Goal: Information Seeking & Learning: Learn about a topic

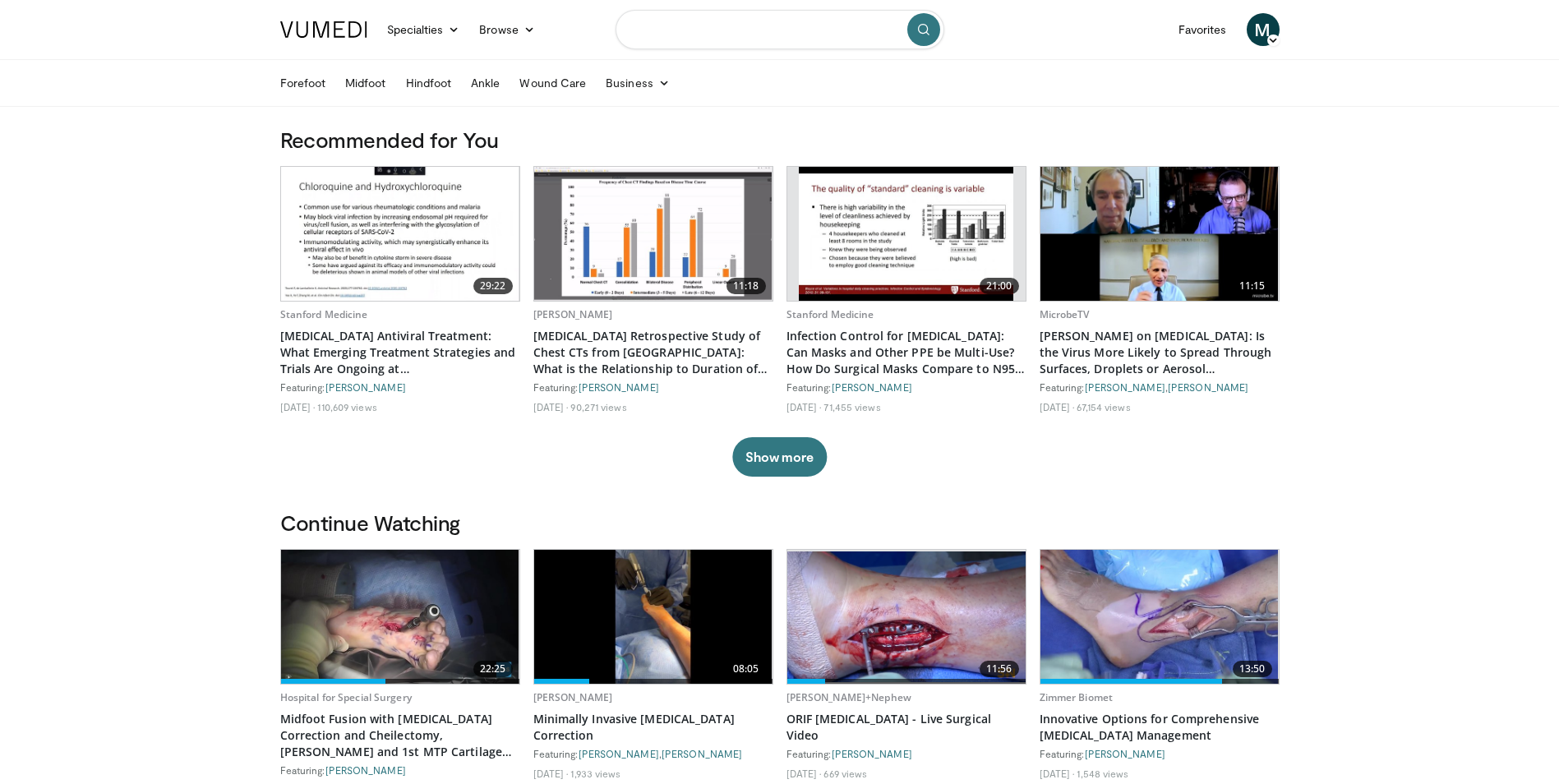
click at [709, 28] on input "Search topics, interventions" at bounding box center [779, 29] width 329 height 39
type input "**********"
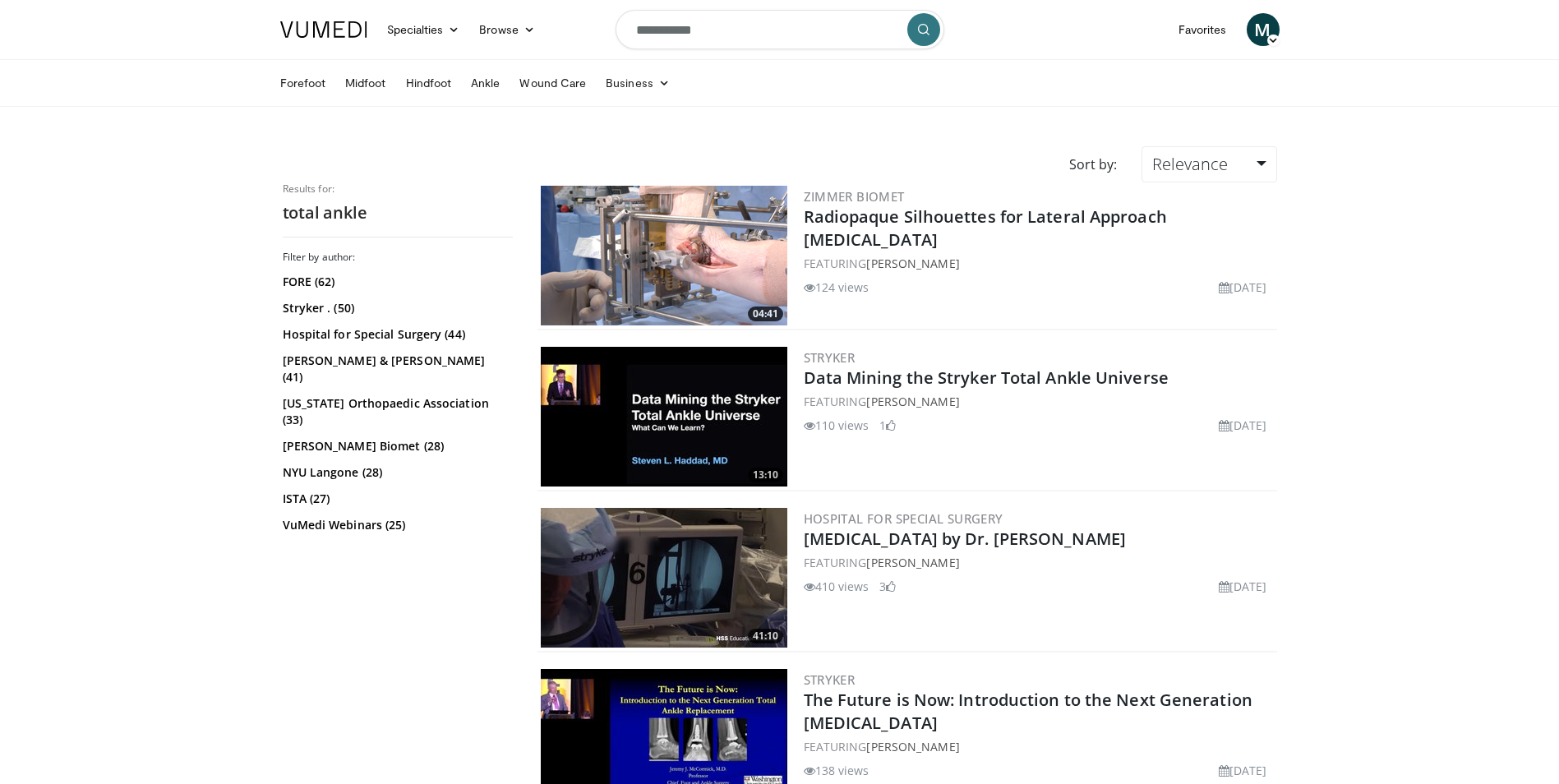
click at [696, 576] on img at bounding box center [663, 577] width 246 height 140
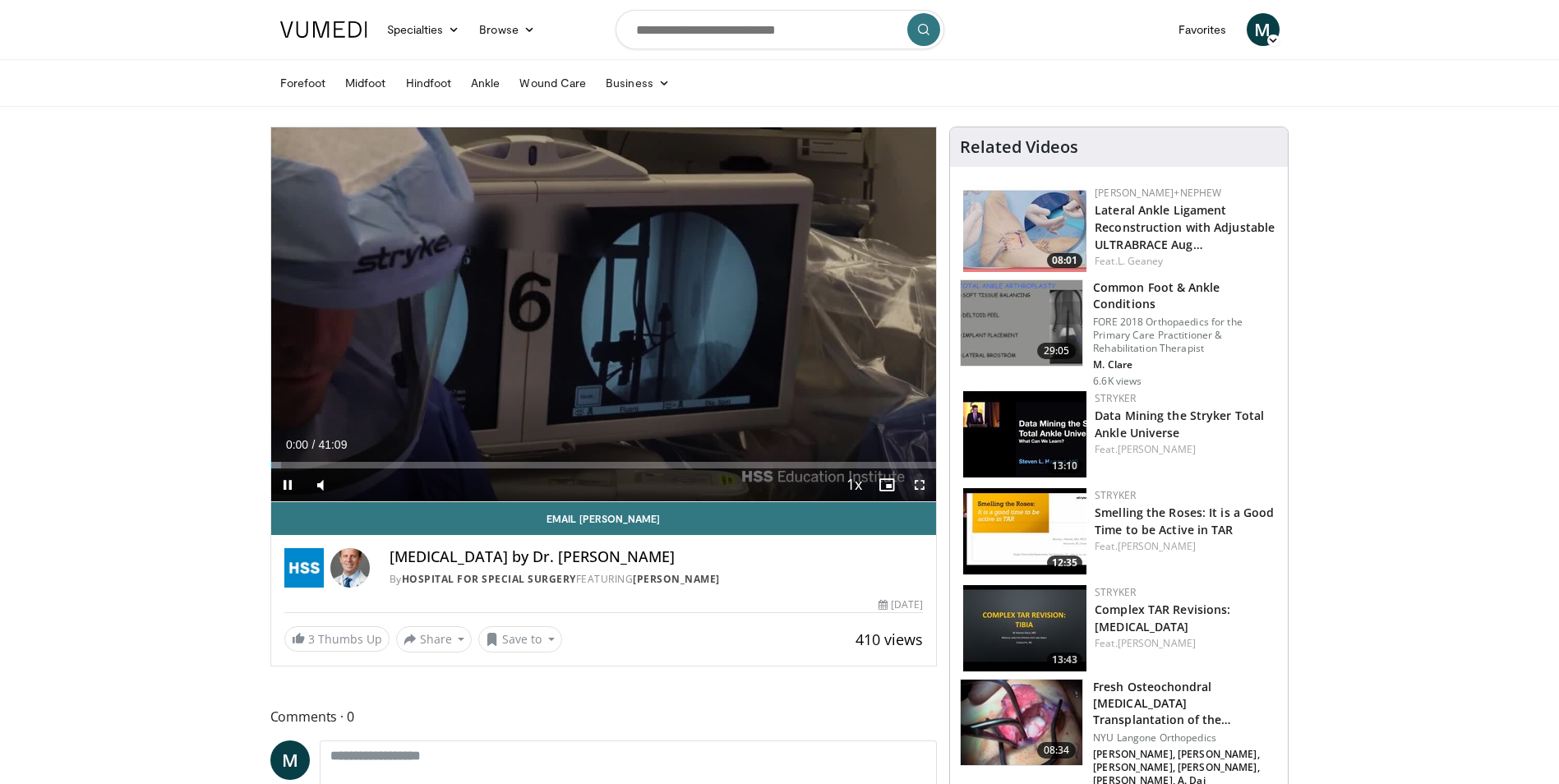
click at [919, 485] on span "Video Player" at bounding box center [920, 485] width 33 height 33
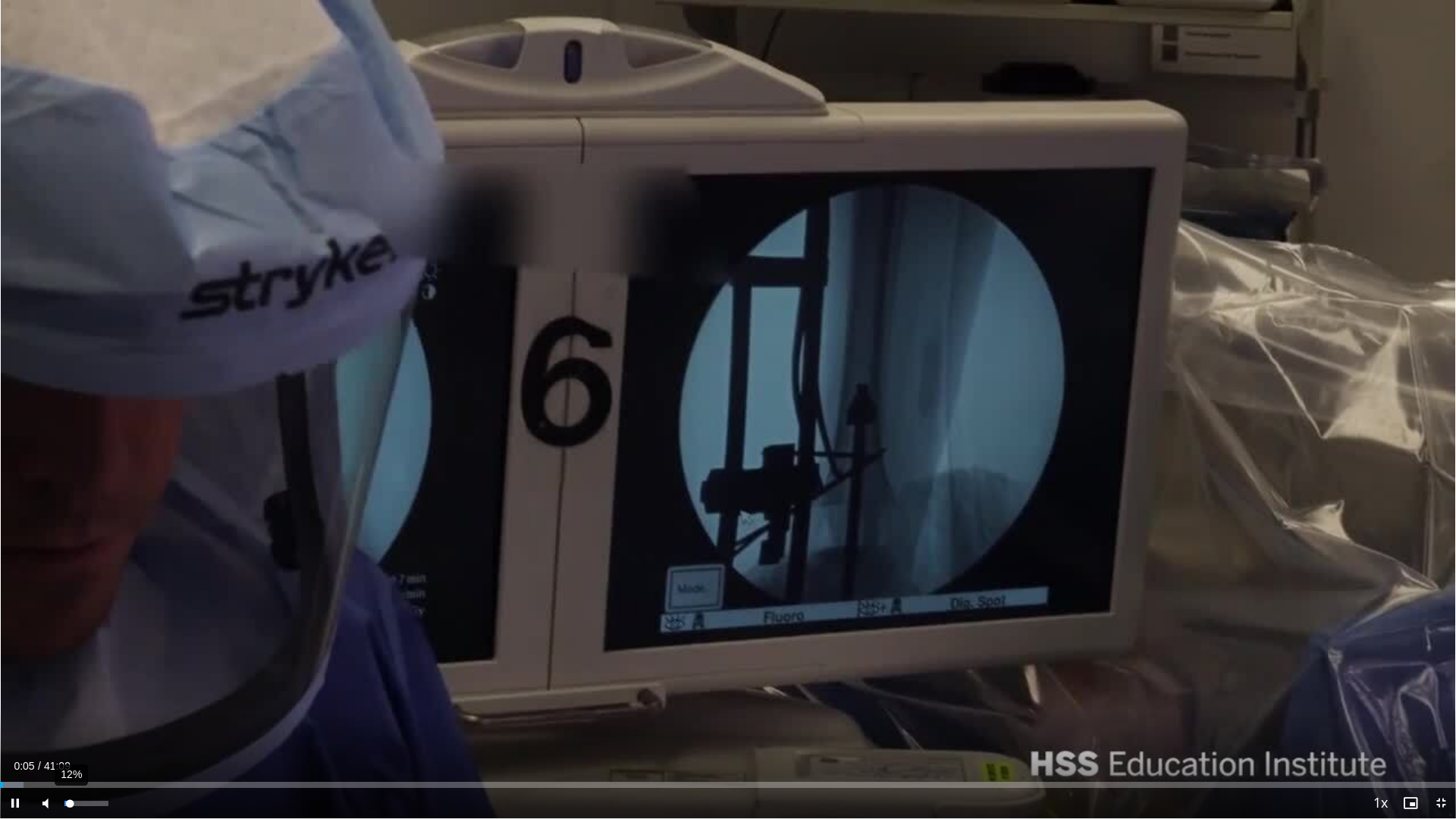
click at [70, 723] on div "12%" at bounding box center [86, 803] width 44 height 6
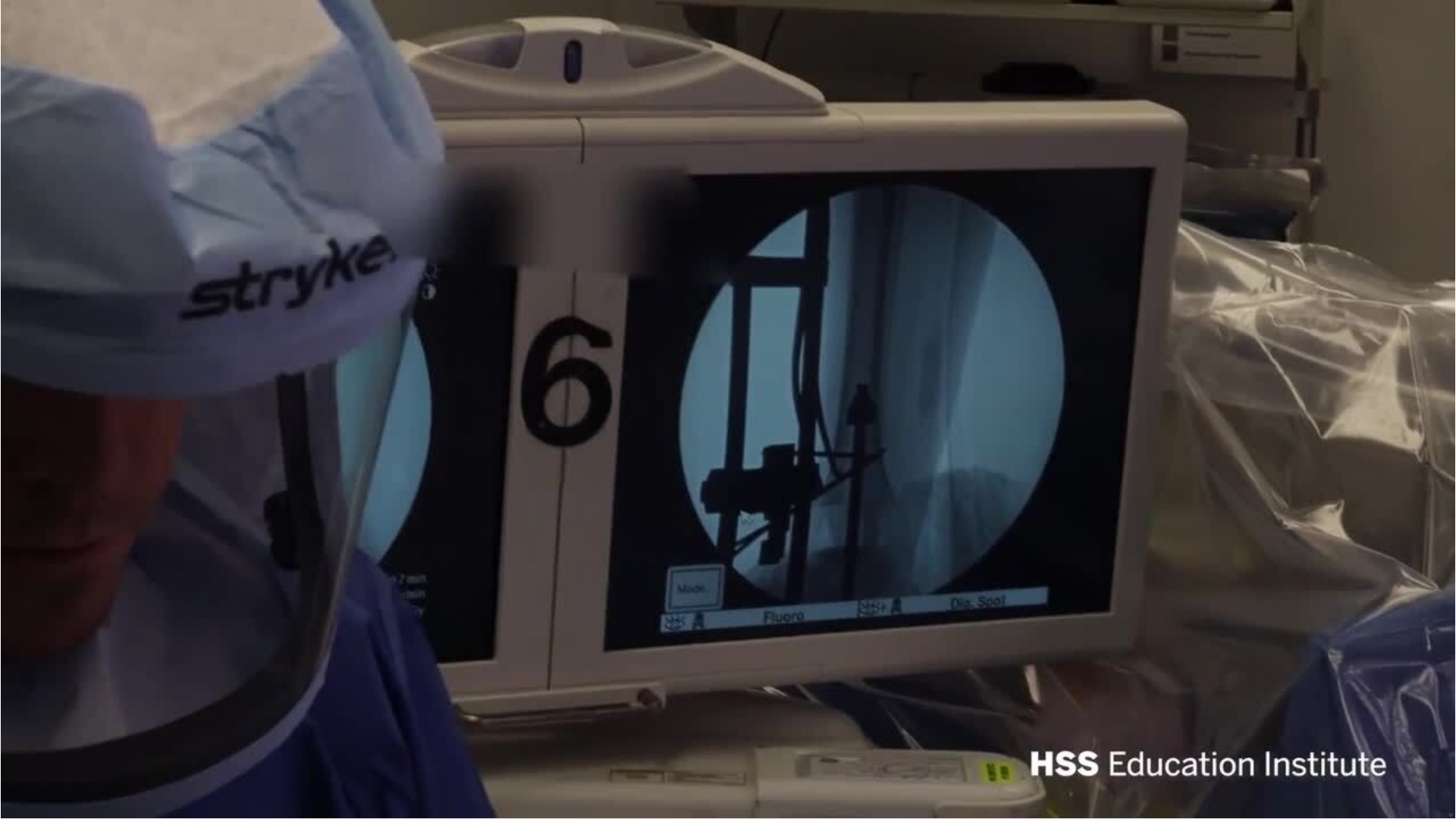
click at [46, 723] on div "10 seconds Tap to unmute" at bounding box center [728, 409] width 1456 height 818
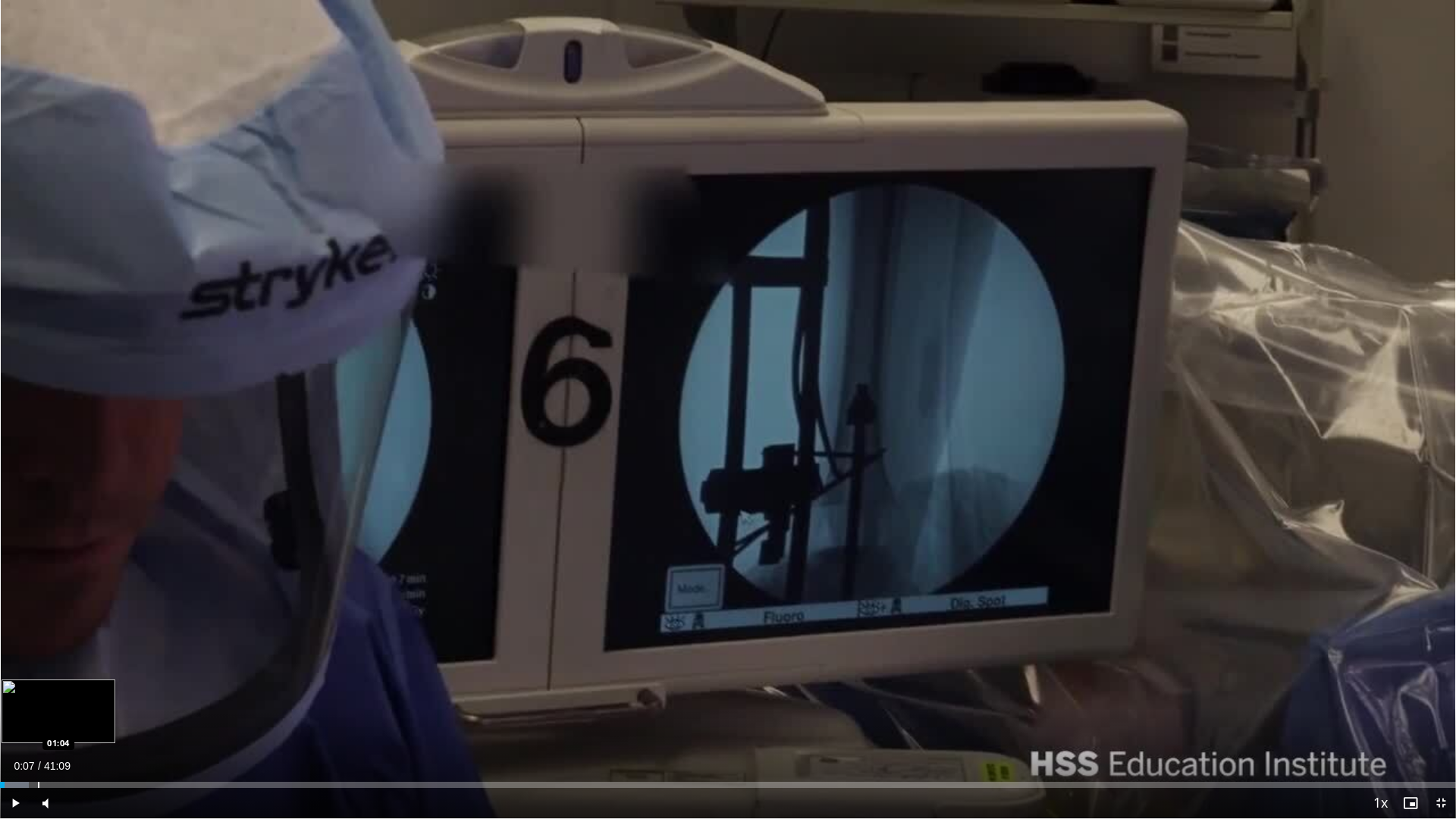
click at [37, 723] on div "Loaded : 2.00% 00:07 01:04" at bounding box center [728, 781] width 1456 height 14
click at [14, 723] on span "Video Player" at bounding box center [15, 803] width 30 height 30
click at [74, 723] on div "Volume Level" at bounding box center [68, 803] width 9 height 6
click at [75, 723] on div "Volume Level" at bounding box center [69, 803] width 10 height 6
click at [77, 723] on div "Volume Level" at bounding box center [70, 803] width 12 height 6
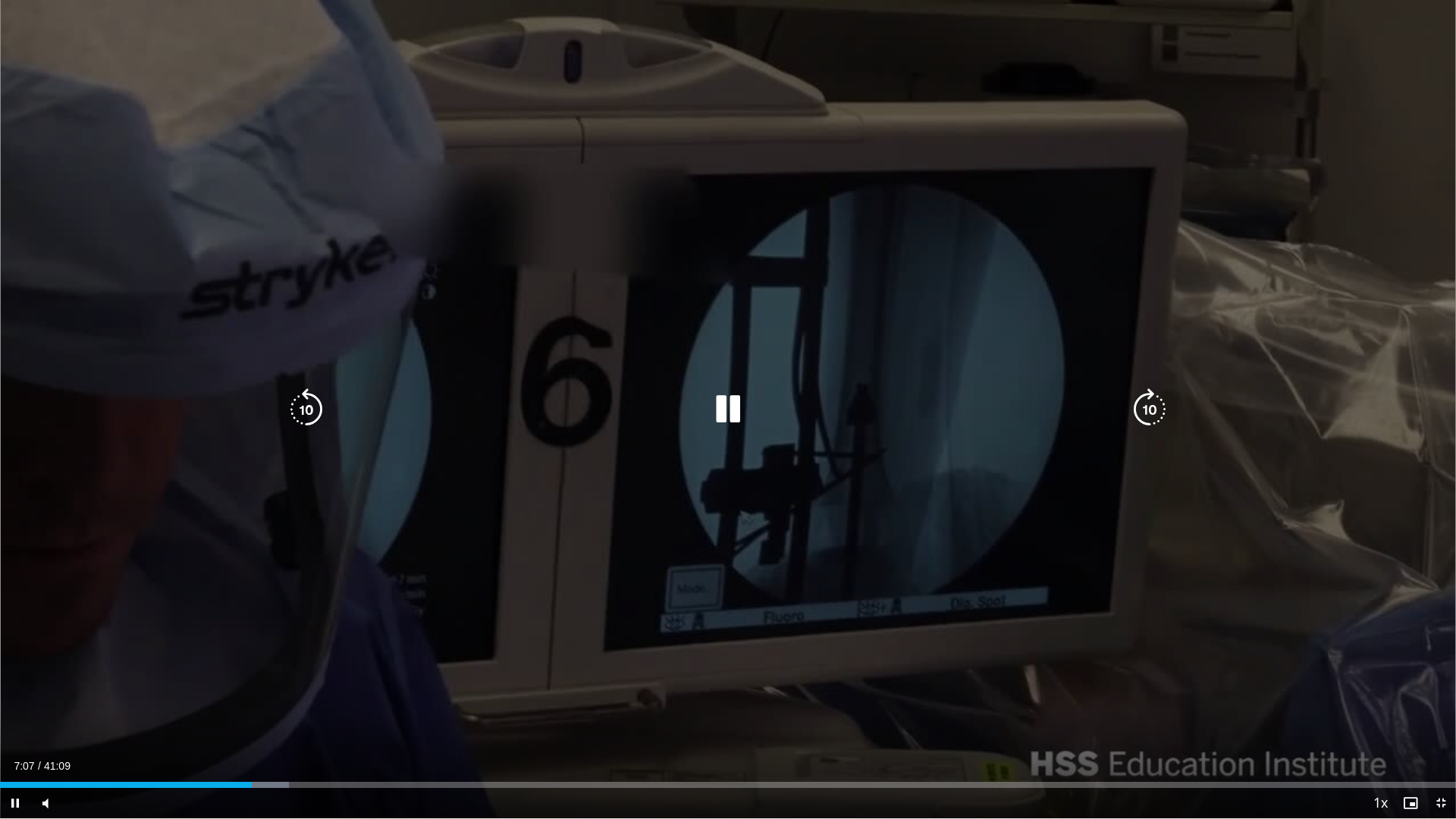
click at [715, 403] on icon "Video Player" at bounding box center [728, 410] width 43 height 43
